Goal: Information Seeking & Learning: Learn about a topic

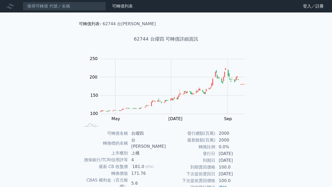
click at [92, 22] on link "可轉債列表" at bounding box center [89, 23] width 21 height 5
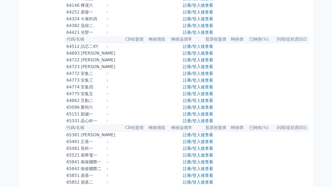
scroll to position [2121, 0]
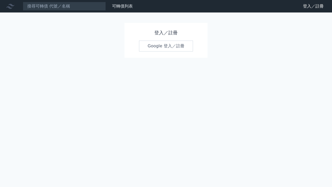
click at [176, 47] on link "Google 登入／註冊" at bounding box center [166, 45] width 54 height 11
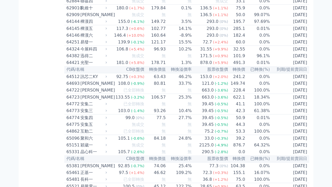
scroll to position [2113, 0]
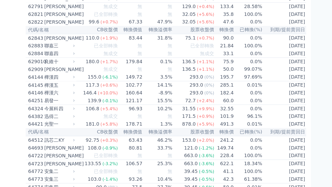
scroll to position [2236, 0]
